Goal: Task Accomplishment & Management: Complete application form

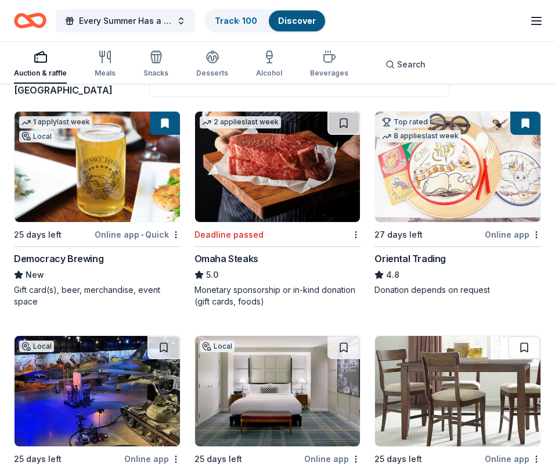
scroll to position [116, 0]
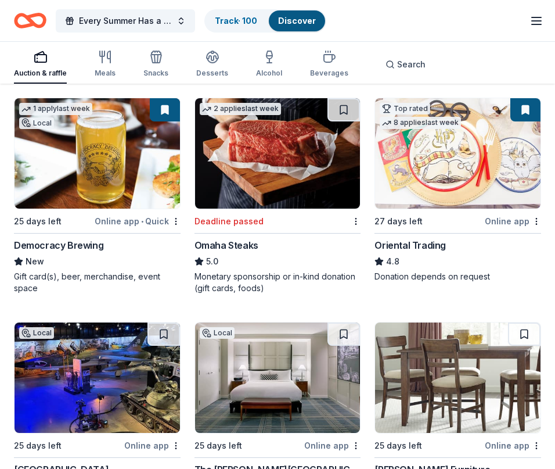
click at [159, 108] on button at bounding box center [165, 109] width 30 height 23
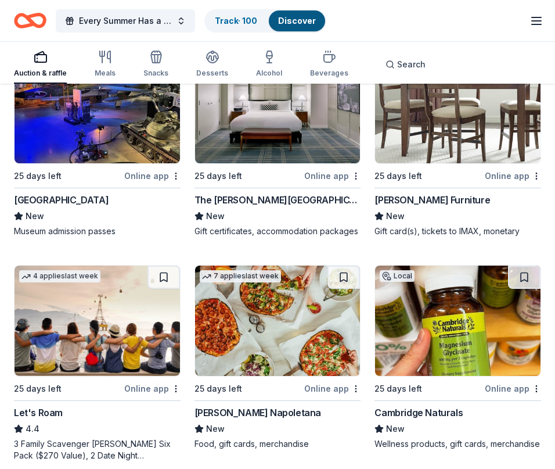
scroll to position [407, 0]
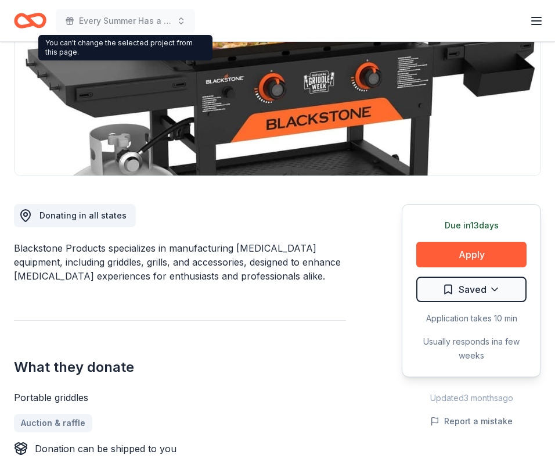
scroll to position [58, 0]
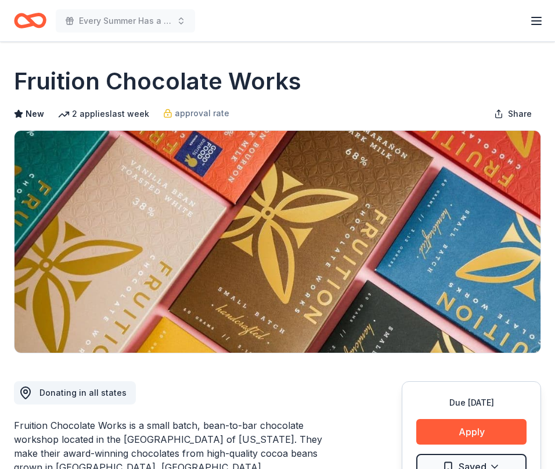
scroll to position [116, 0]
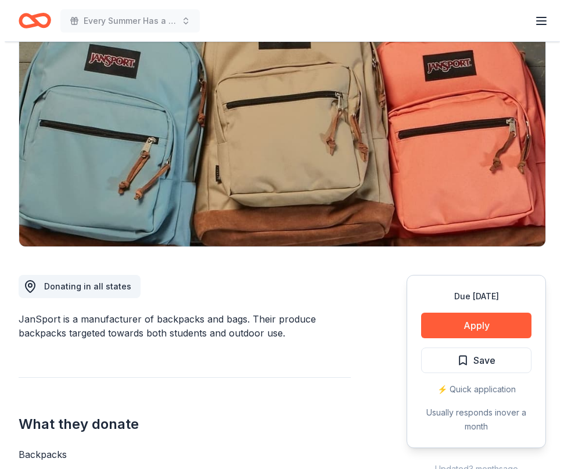
scroll to position [116, 0]
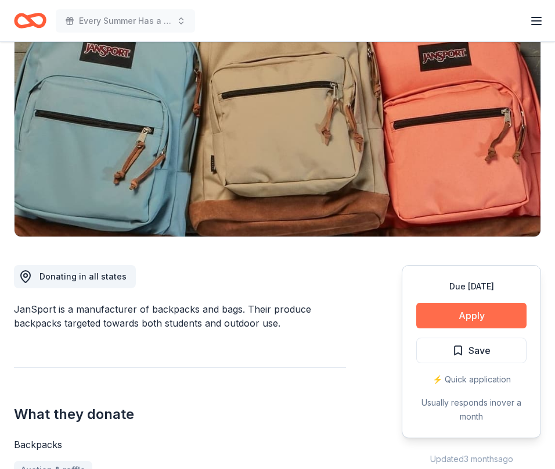
click at [460, 314] on button "Apply" at bounding box center [472, 316] width 110 height 26
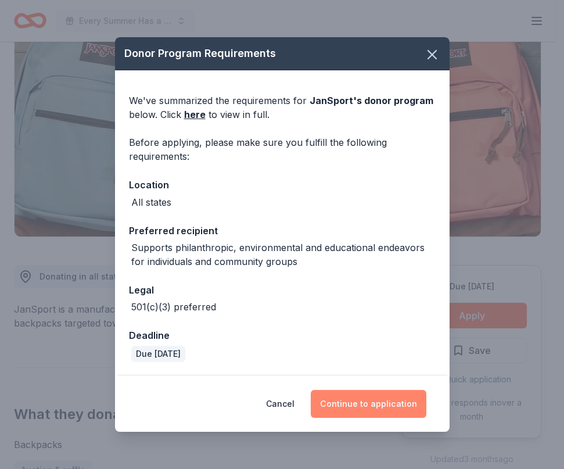
click at [348, 403] on button "Continue to application" at bounding box center [369, 404] width 116 height 28
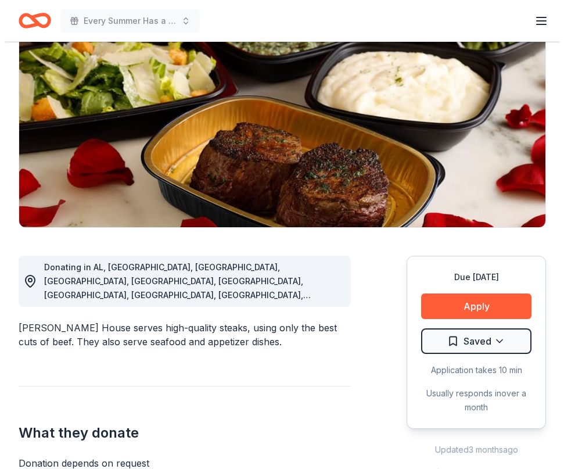
scroll to position [174, 0]
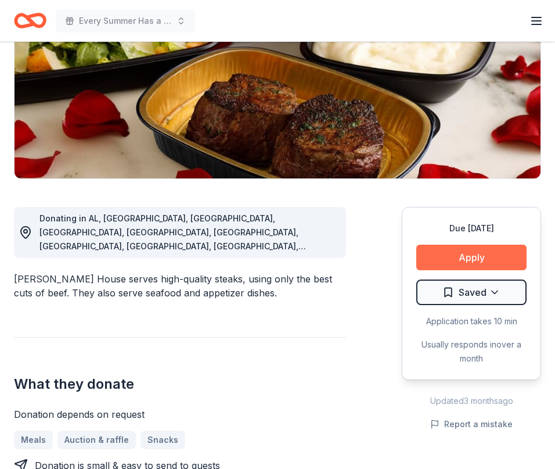
click at [476, 257] on button "Apply" at bounding box center [472, 258] width 110 height 26
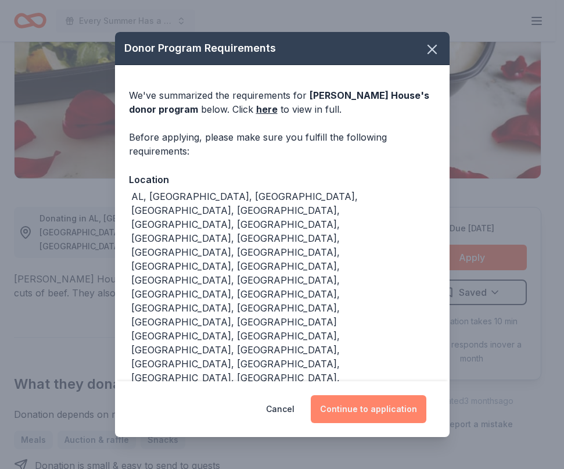
click at [370, 395] on button "Continue to application" at bounding box center [369, 409] width 116 height 28
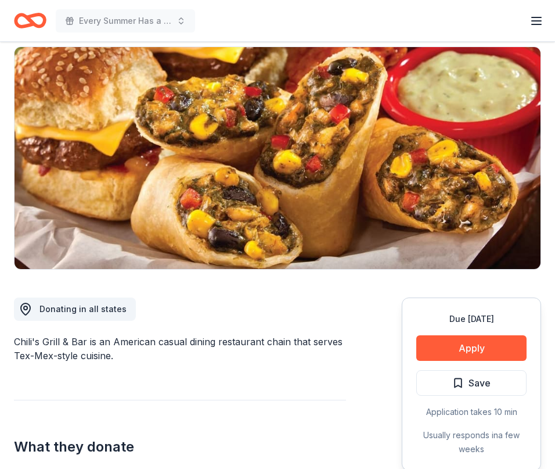
scroll to position [116, 0]
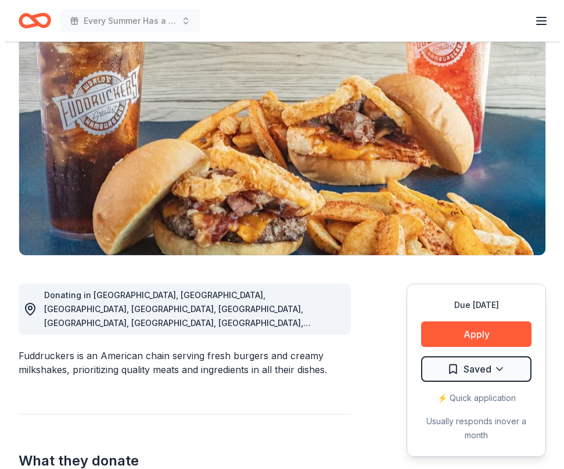
scroll to position [58, 0]
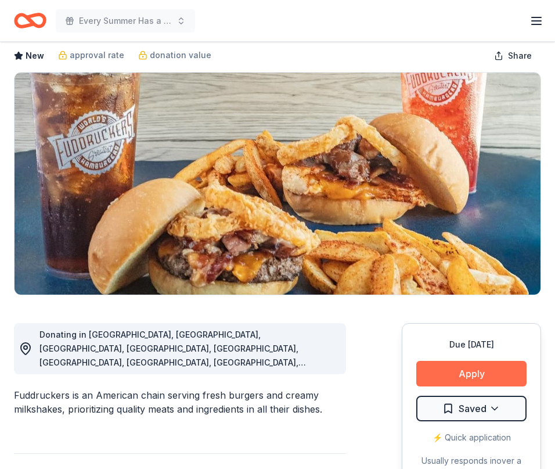
click at [476, 371] on button "Apply" at bounding box center [472, 374] width 110 height 26
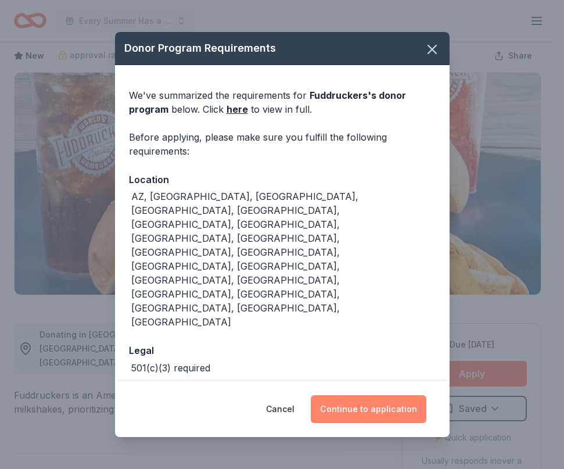
click at [376, 395] on button "Continue to application" at bounding box center [369, 409] width 116 height 28
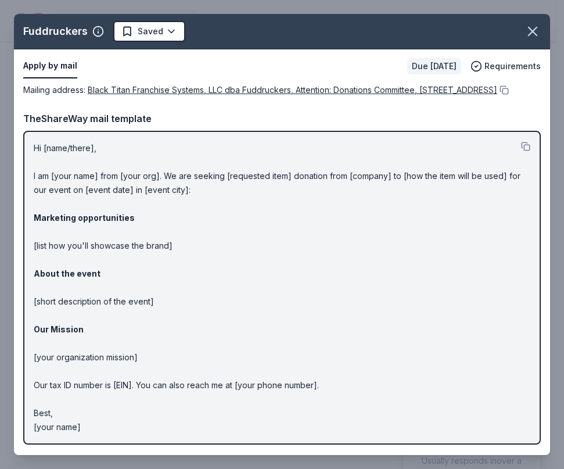
click at [326, 193] on p "Hi [name/there], I am [your name] from [your org]. We are seeking [requested it…" at bounding box center [282, 287] width 497 height 293
click at [442, 97] on div "Mailing address : Black Titan Franchise Systems, LLC dba Fuddruckers, Attention…" at bounding box center [282, 90] width 518 height 14
click at [324, 192] on p "Hi [name/there], I am [your name] from [your org]. We are seeking [requested it…" at bounding box center [282, 287] width 497 height 293
click at [240, 150] on div "Hi [name/there], I am [your name] from [your org]. We are seeking [requested it…" at bounding box center [282, 288] width 518 height 314
click at [57, 248] on div "Mailing address : Black Titan Franchise Systems, LLC dba Fuddruckers, Attention…" at bounding box center [282, 268] width 536 height 371
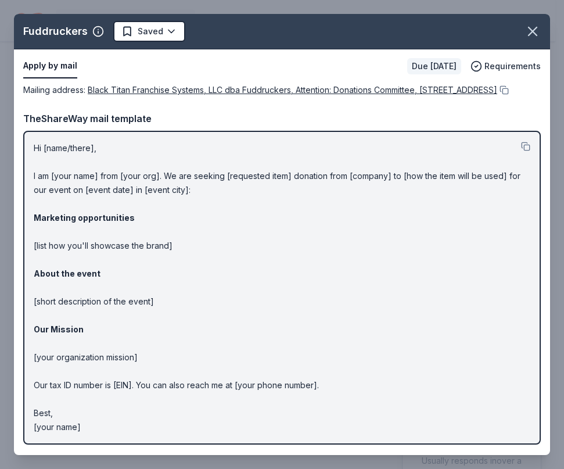
drag, startPoint x: 33, startPoint y: 250, endPoint x: 124, endPoint y: 213, distance: 98.3
click at [119, 213] on div "Hi [name/there], I am [your name] from [your org]. We are seeking [requested it…" at bounding box center [282, 288] width 518 height 314
